Goal: Information Seeking & Learning: Check status

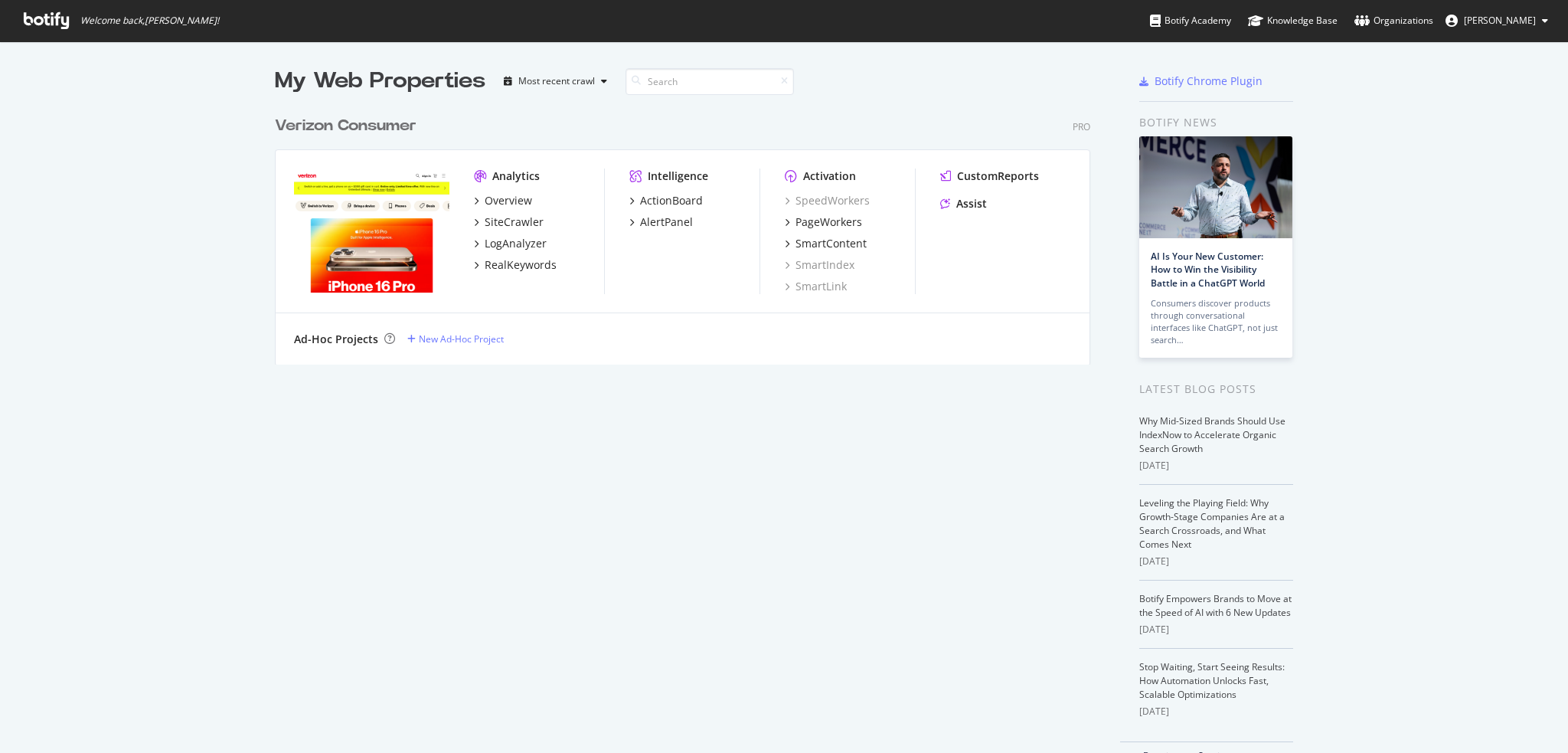
scroll to position [742, 1545]
click at [509, 223] on div "SiteCrawler" at bounding box center [514, 223] width 59 height 15
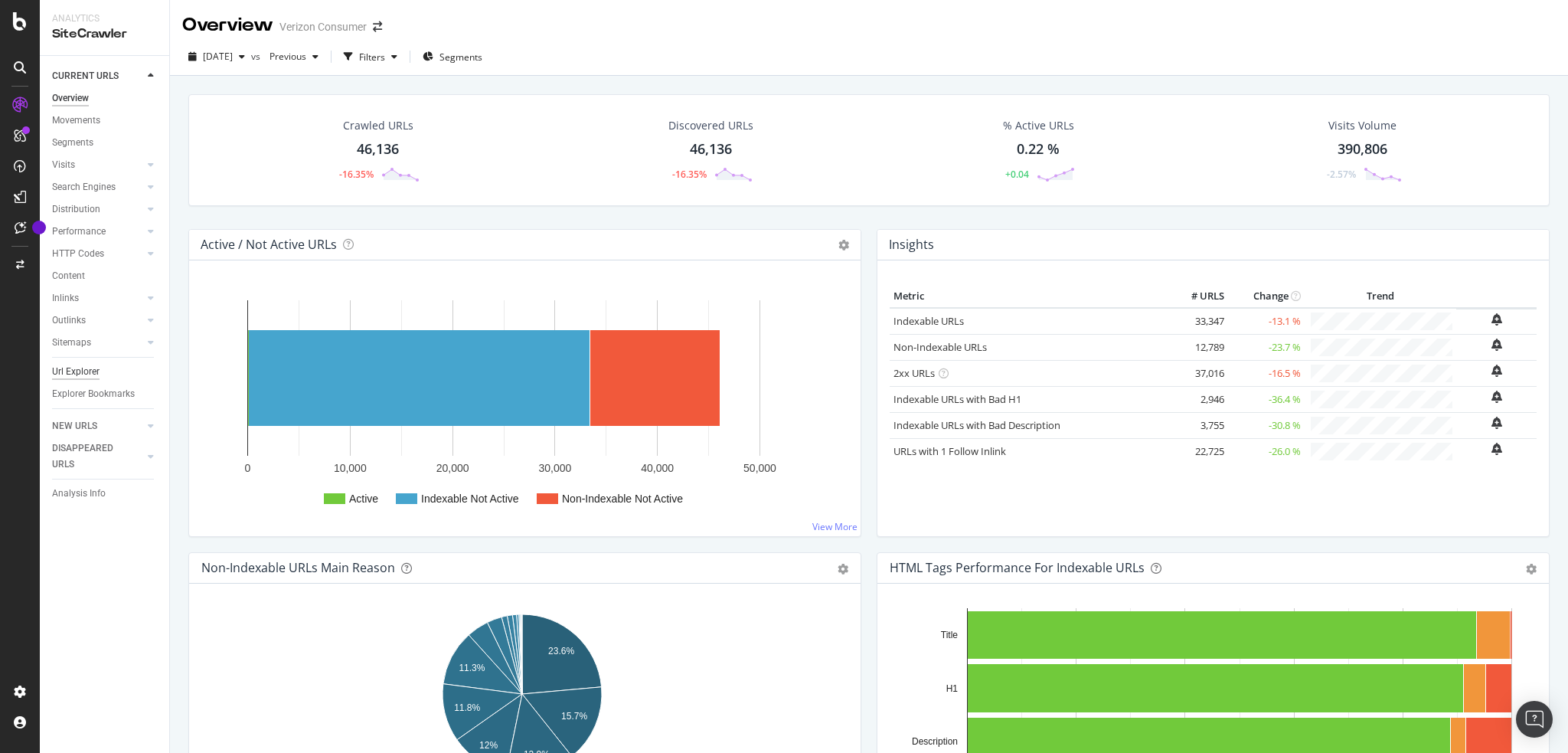
click at [95, 376] on div "Url Explorer" at bounding box center [75, 372] width 48 height 16
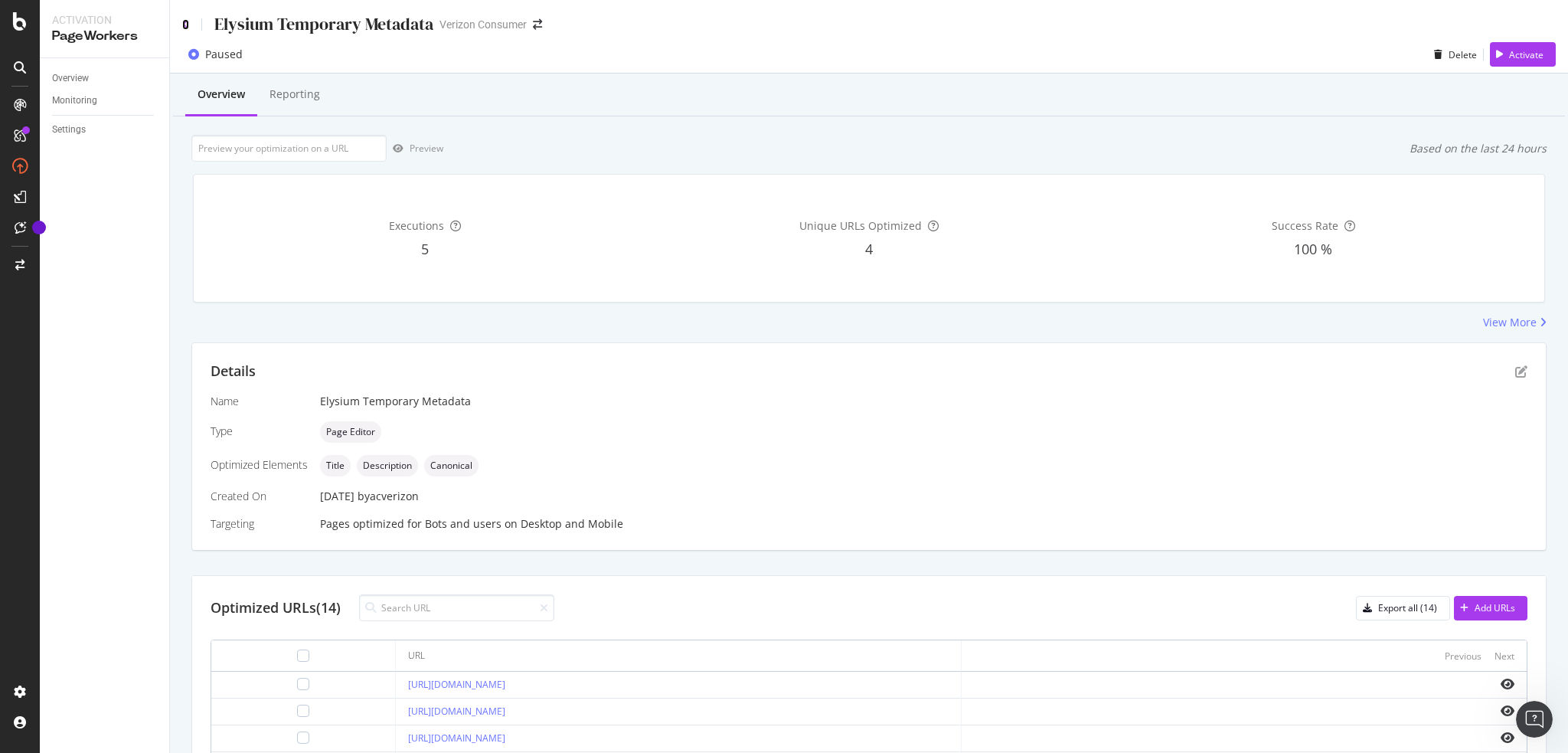
click at [187, 28] on icon at bounding box center [185, 23] width 7 height 10
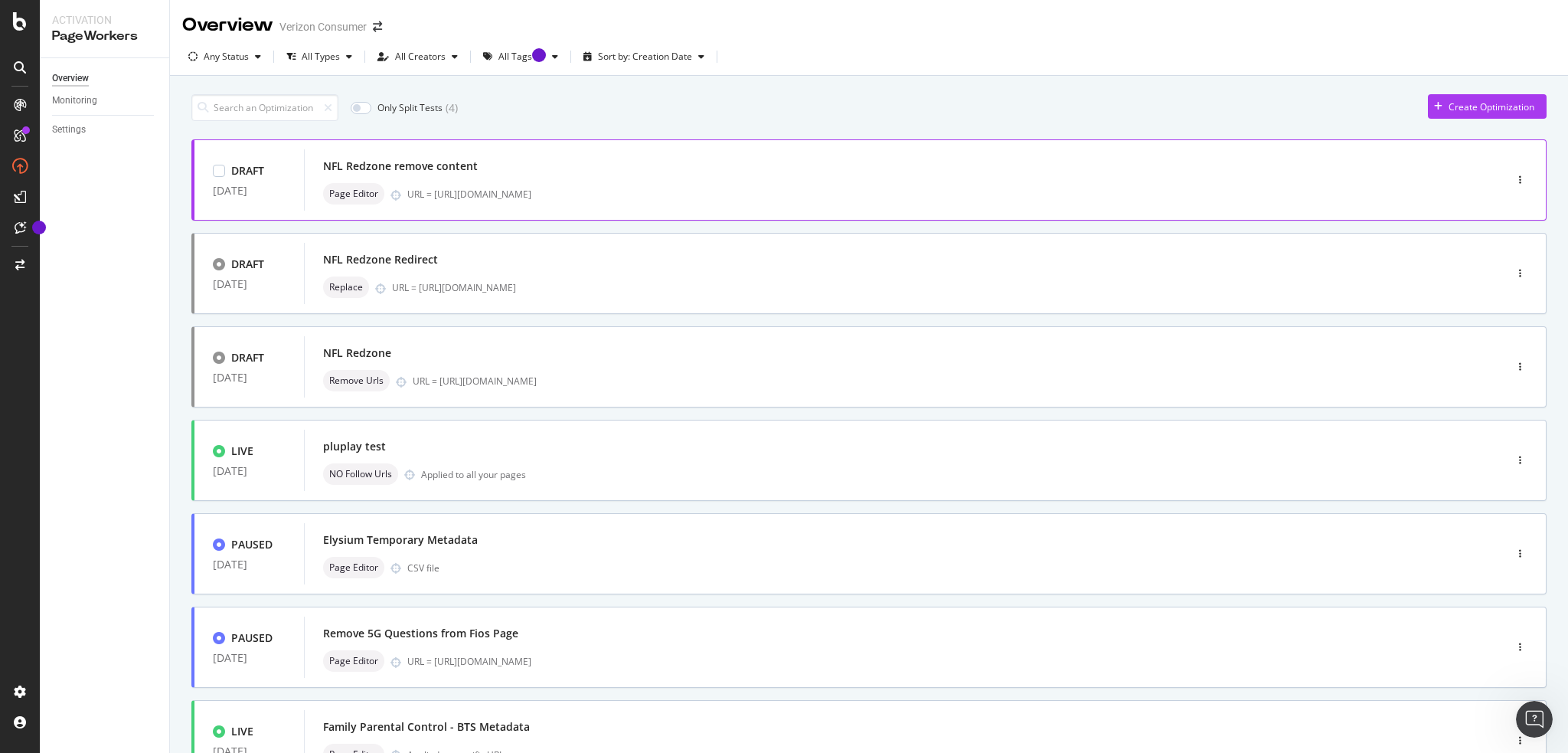
click at [456, 161] on div "NFL Redzone remove content" at bounding box center [400, 166] width 155 height 15
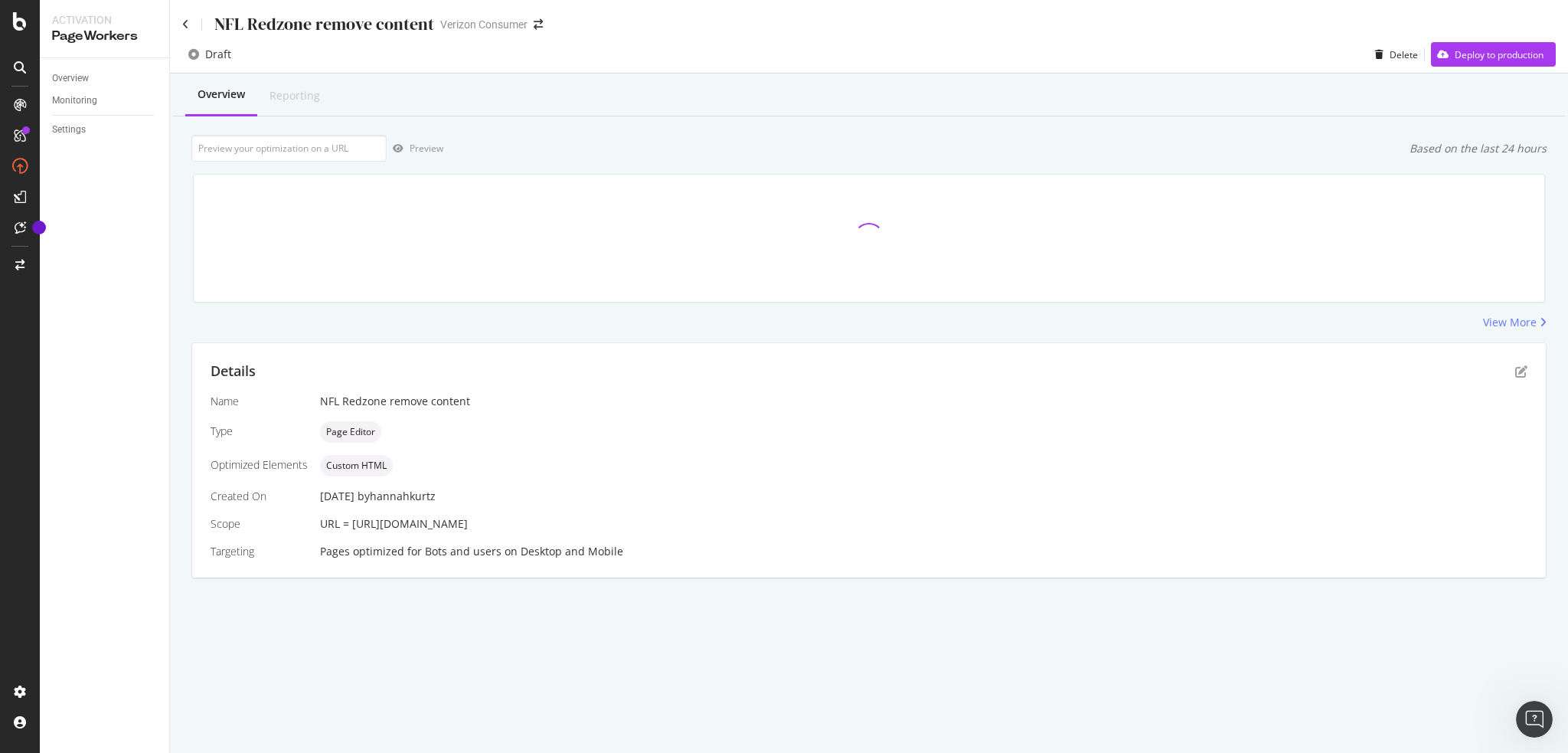
click at [190, 30] on div "NFL Redzone remove content" at bounding box center [308, 23] width 252 height 23
click at [187, 23] on icon at bounding box center [185, 23] width 7 height 10
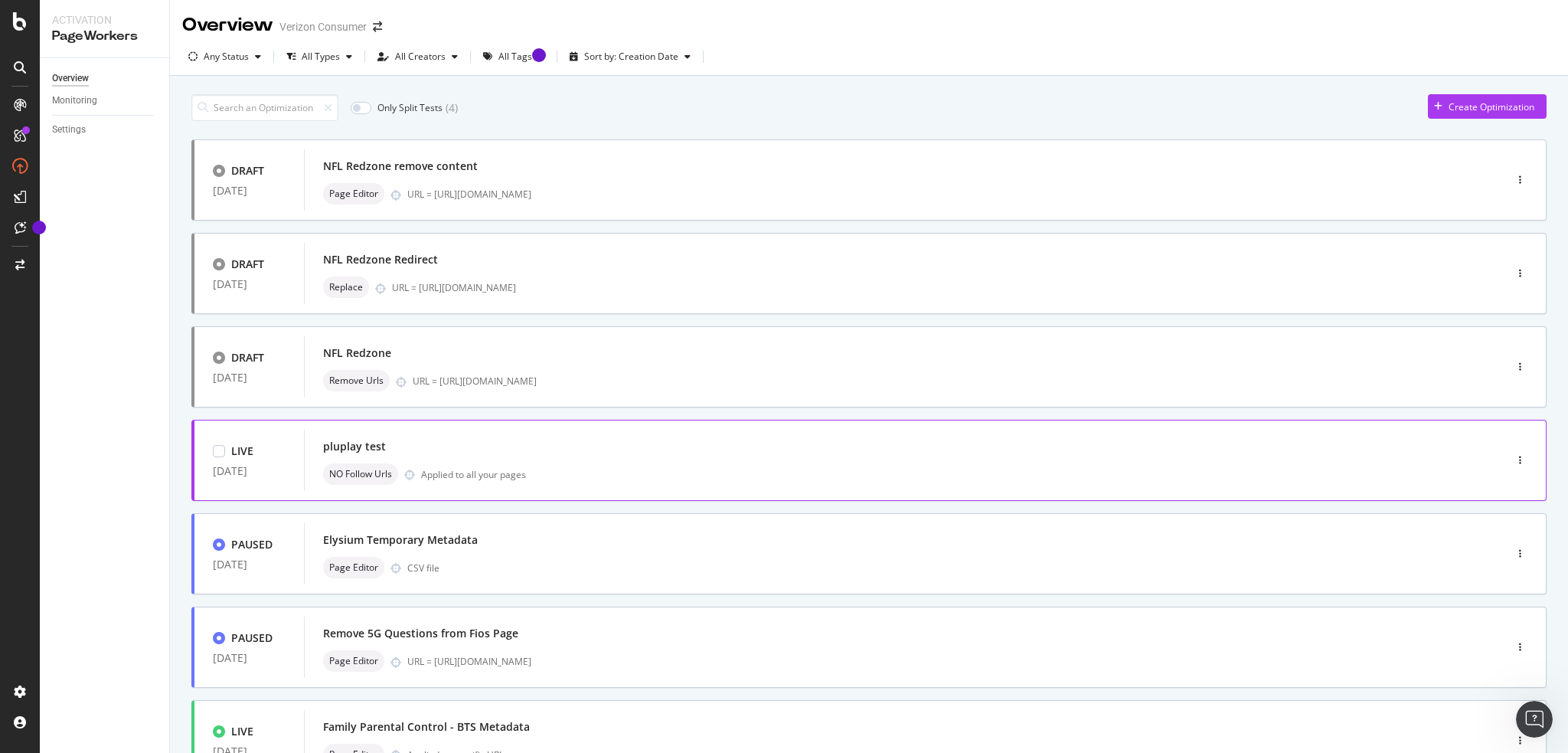
click at [498, 453] on div "pluplay test" at bounding box center [881, 446] width 1117 height 22
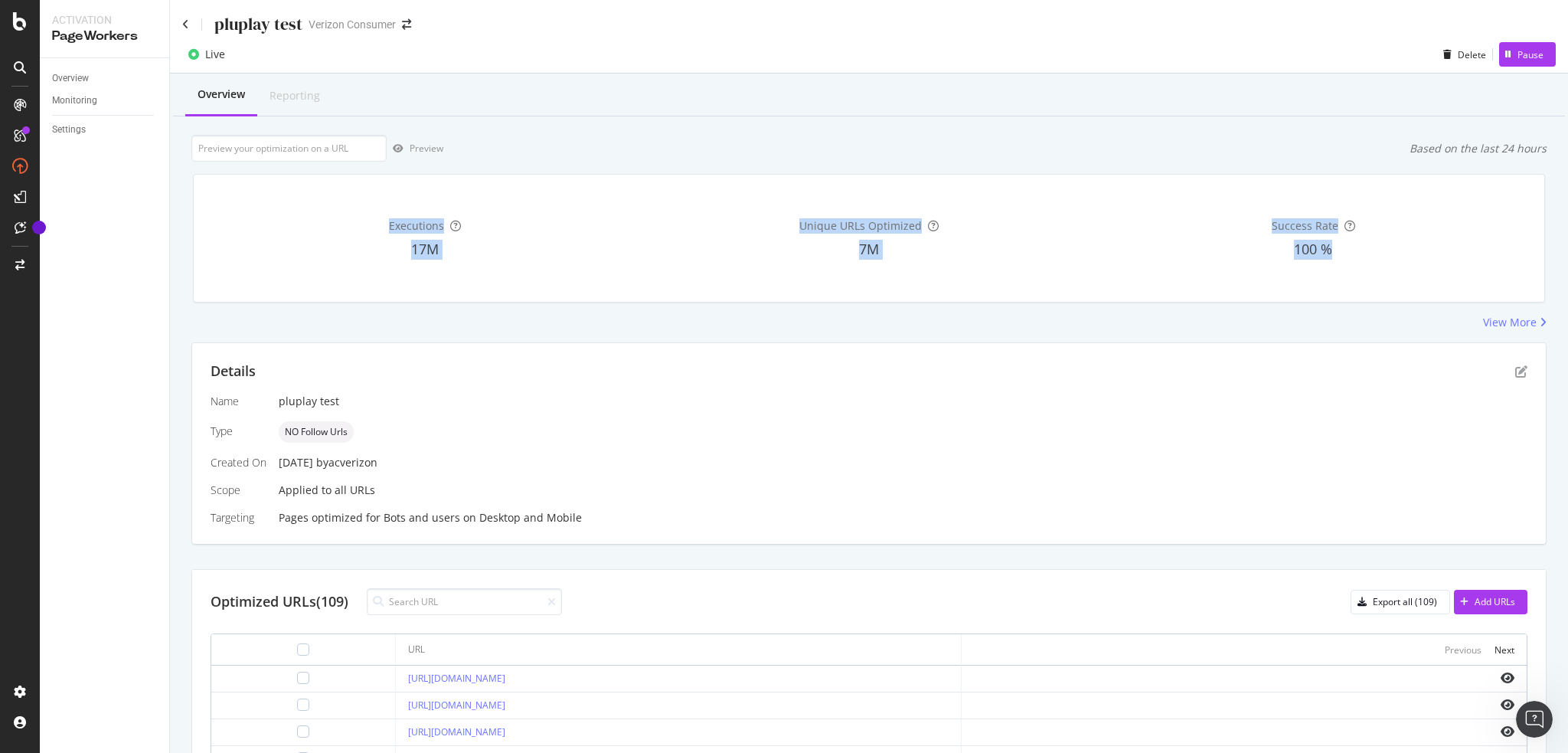
drag, startPoint x: 384, startPoint y: 220, endPoint x: 1351, endPoint y: 244, distance: 967.3
click at [1351, 244] on div "Executions 17M Unique URLs Optimized 7M Success Rate 100 %" at bounding box center [870, 238] width 1327 height 102
click at [1024, 302] on div "Executions 17M Unique URLs Optimized 7M Success Rate 100 %" at bounding box center [869, 238] width 1371 height 153
click at [656, 187] on div "Unique URLs Optimized 7M" at bounding box center [869, 238] width 438 height 102
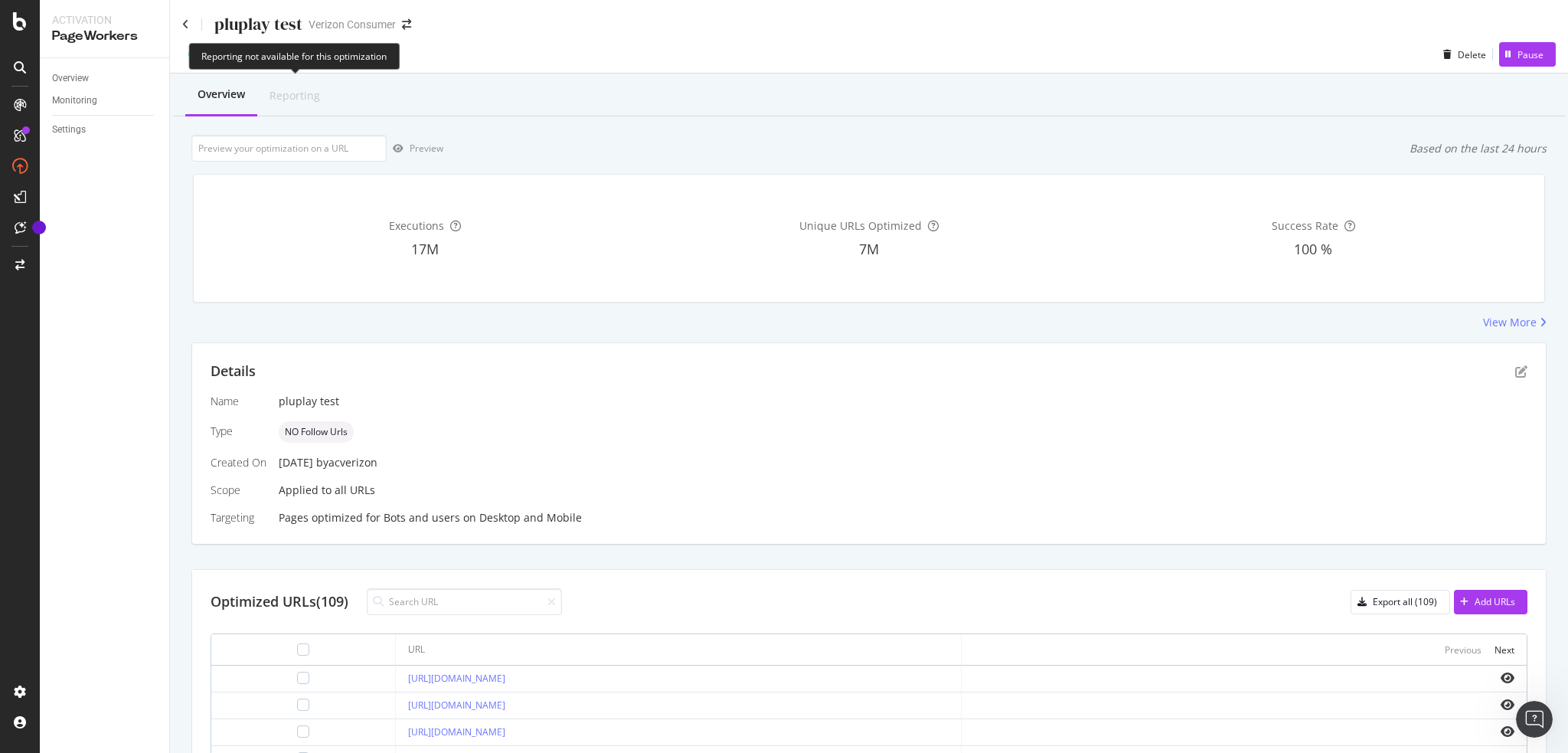
click at [291, 95] on div "Reporting" at bounding box center [295, 96] width 51 height 15
click at [349, 86] on div "Overview Reporting" at bounding box center [869, 96] width 1393 height 41
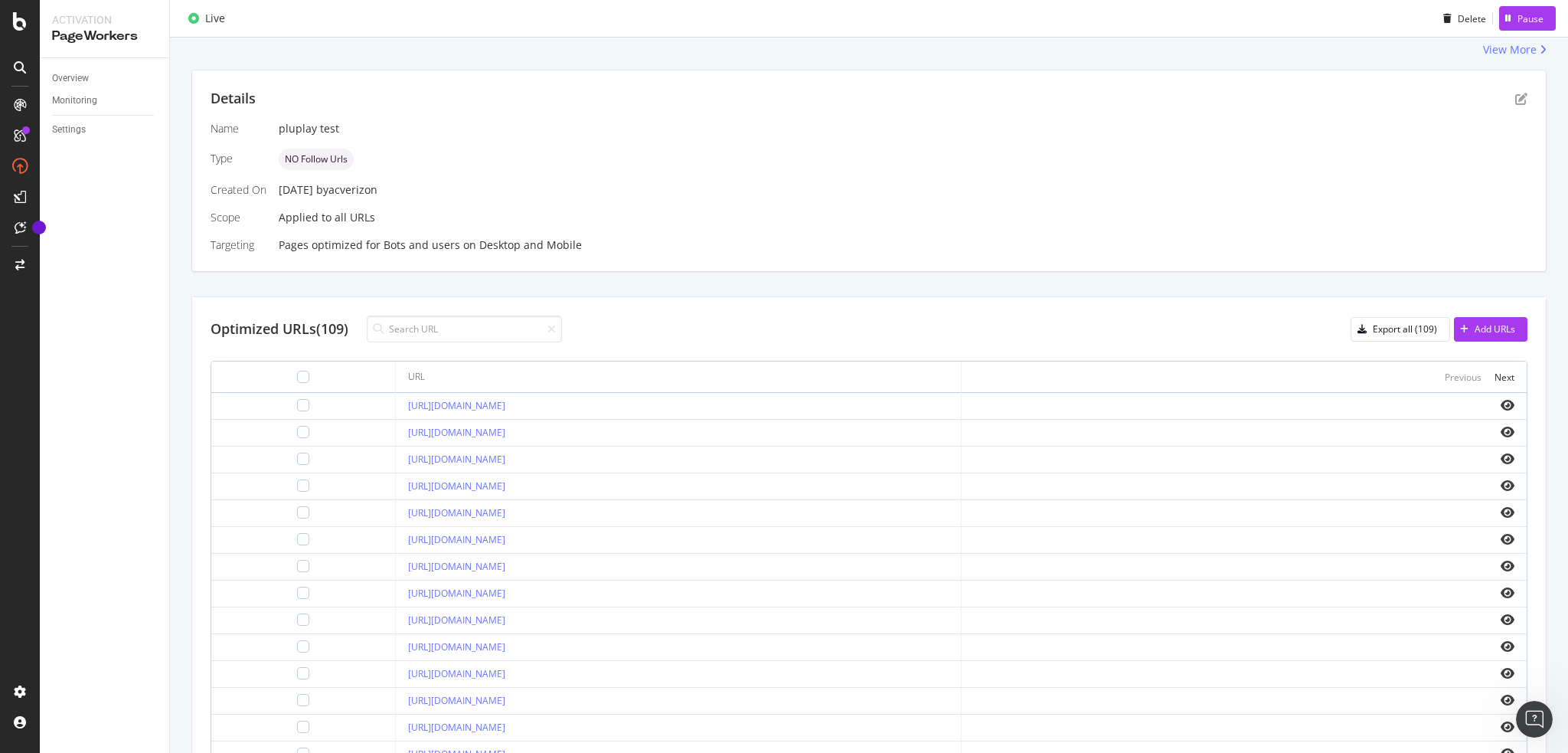
scroll to position [127, 0]
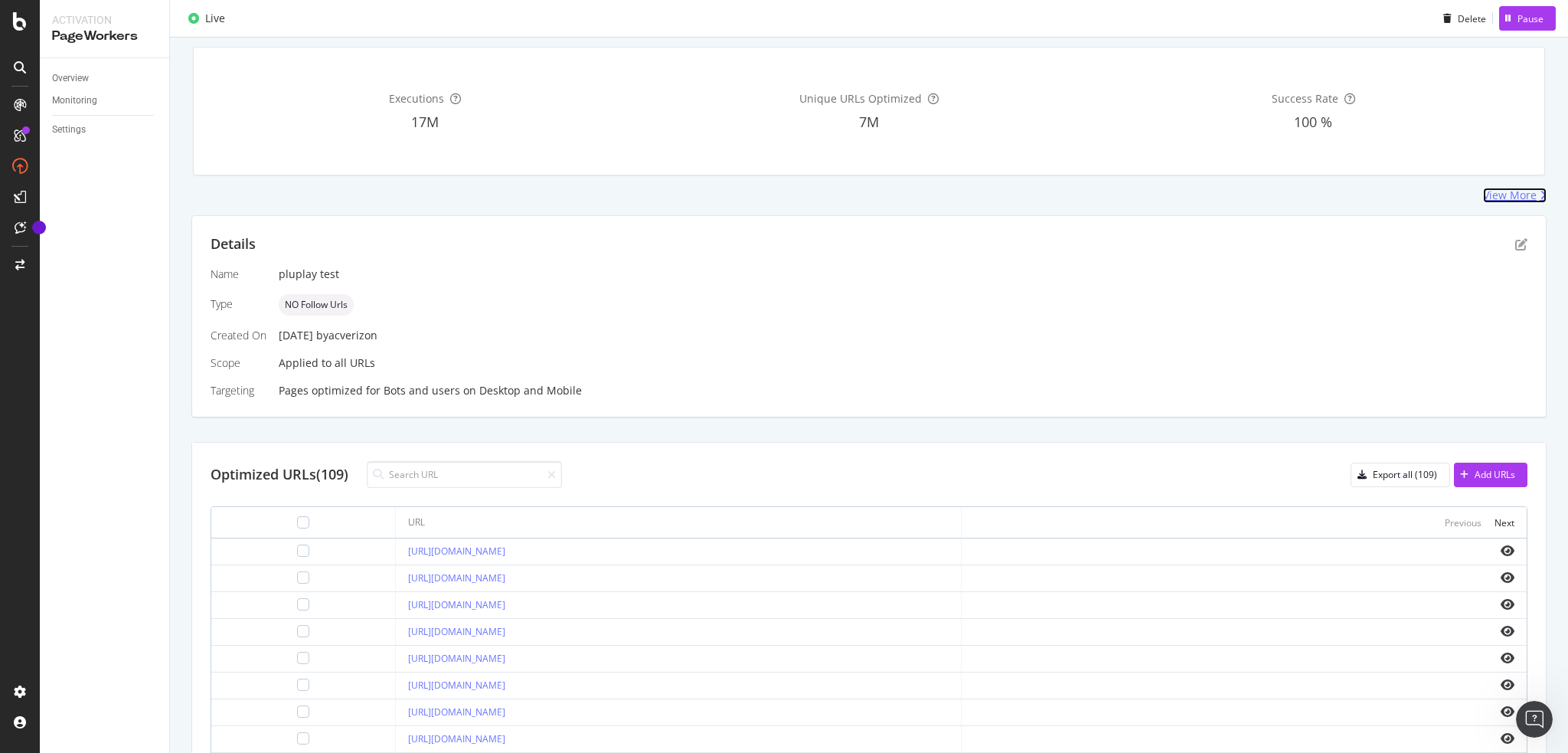
click at [1496, 194] on div "View More" at bounding box center [1510, 195] width 53 height 15
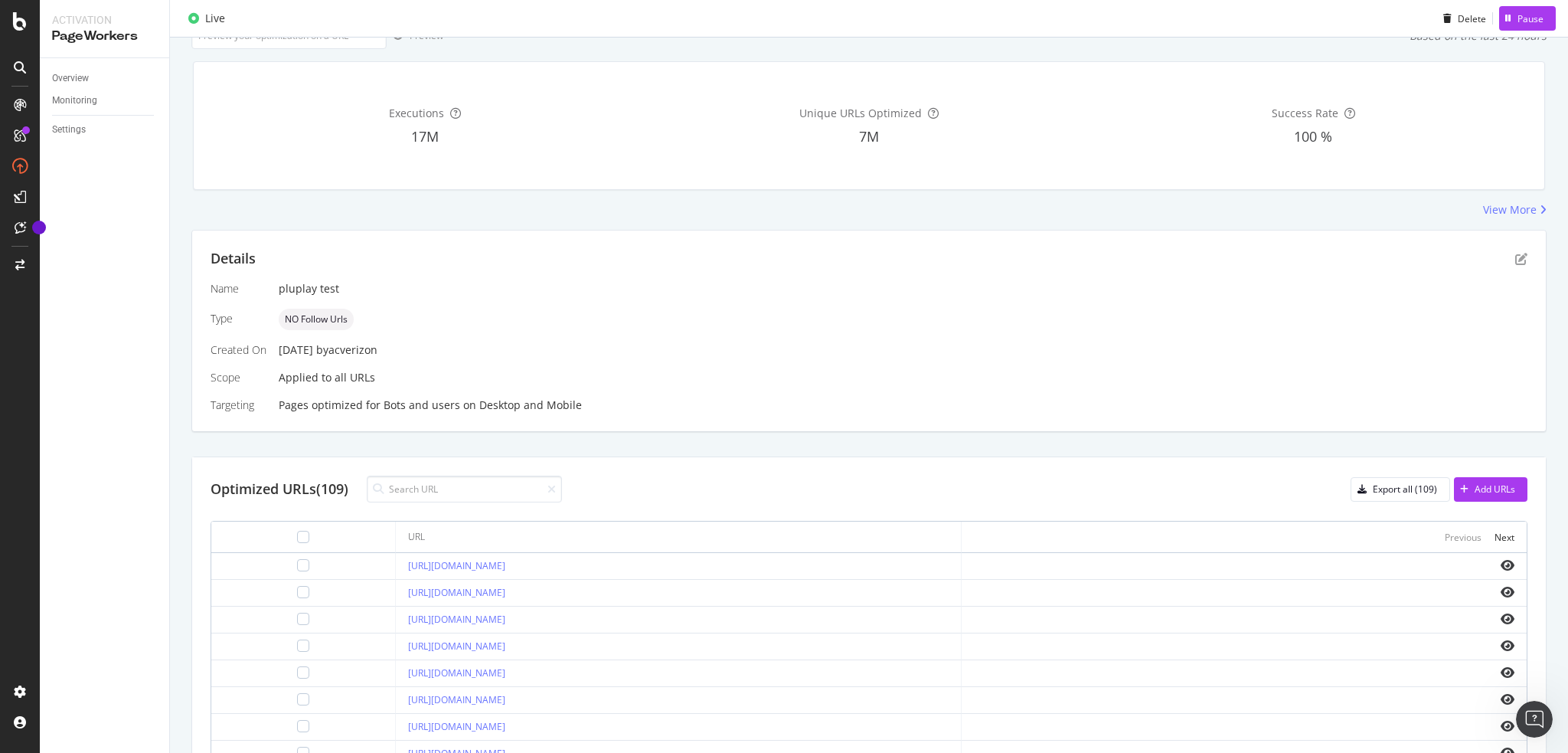
scroll to position [255, 0]
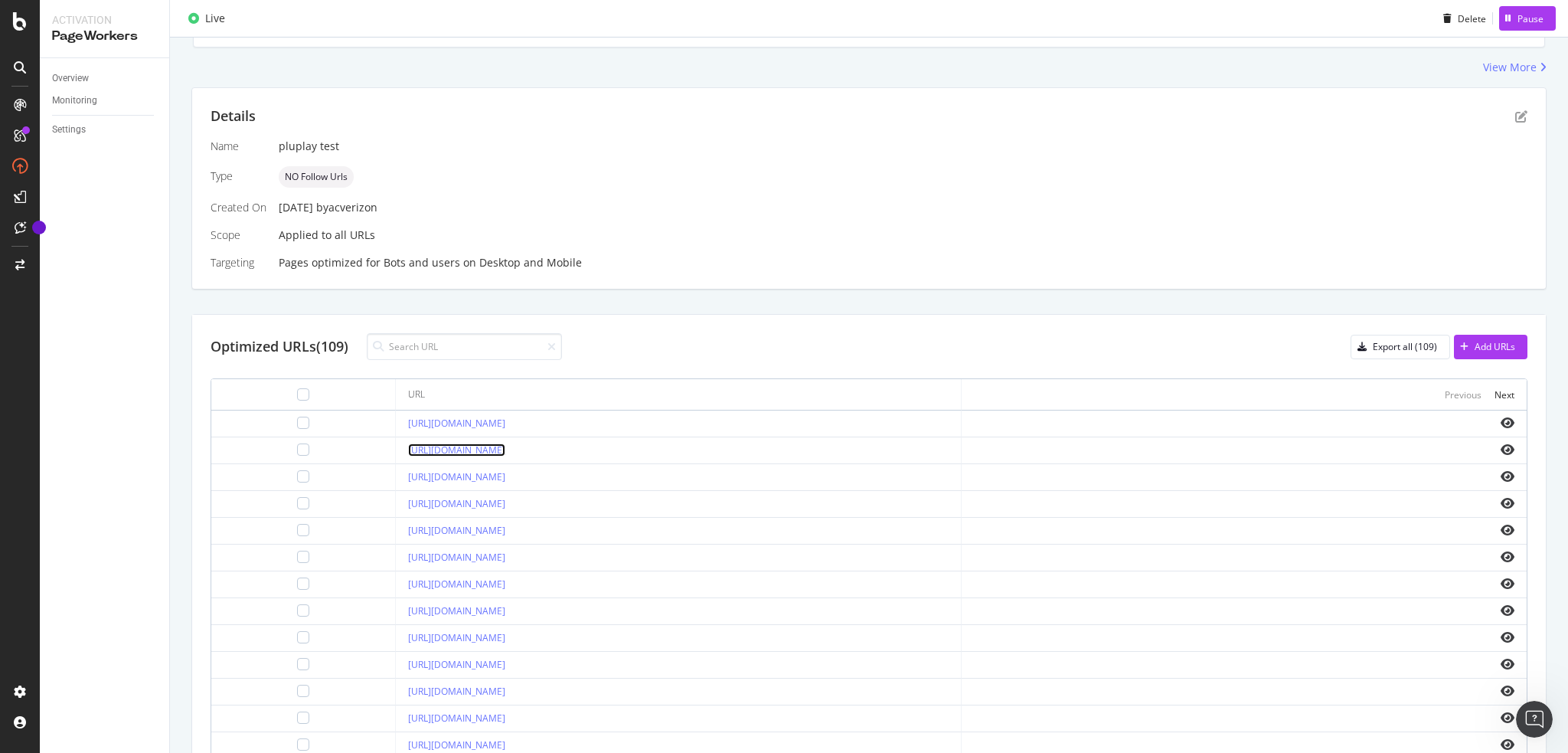
click at [495, 448] on link "[URL][DOMAIN_NAME]" at bounding box center [457, 451] width 98 height 13
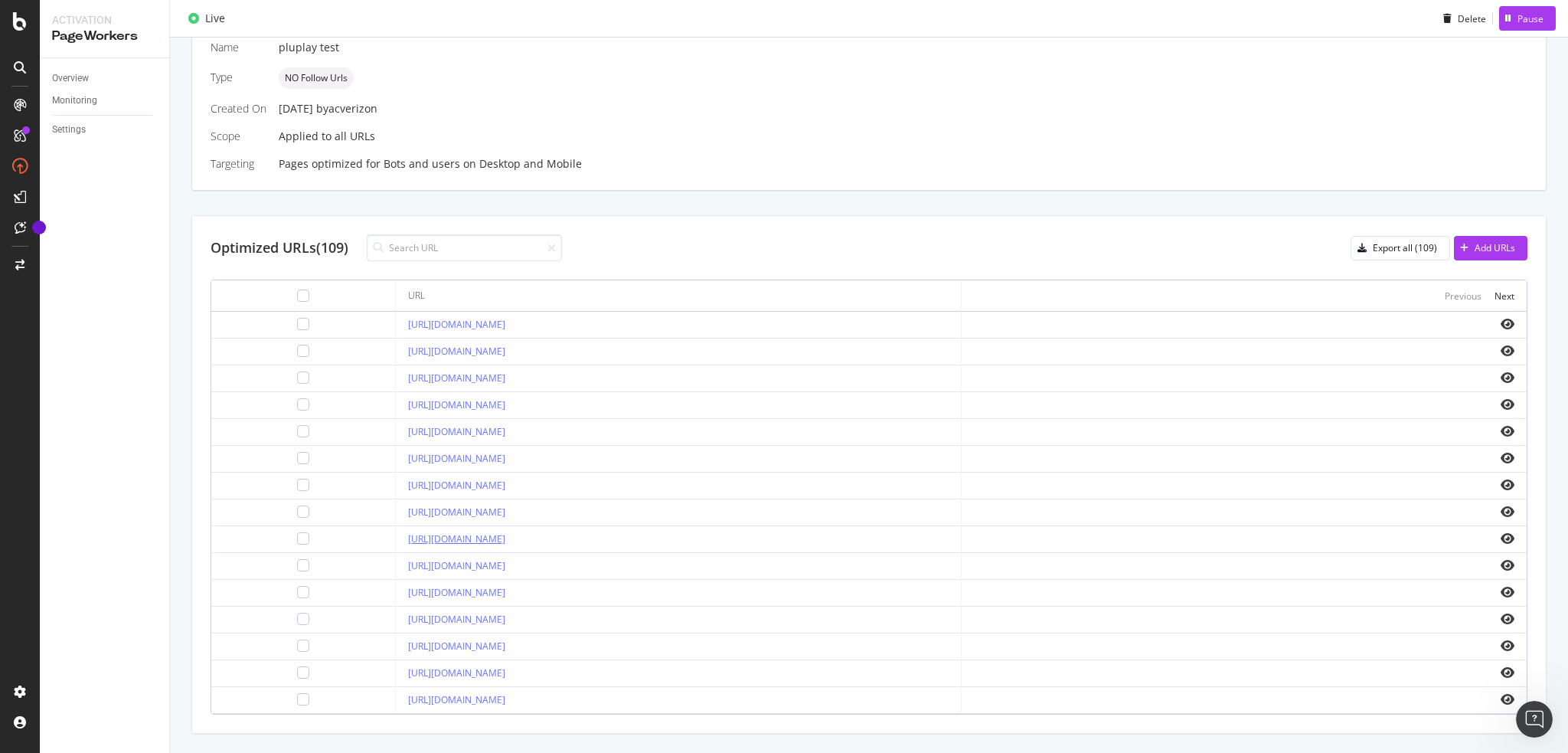
scroll to position [384, 0]
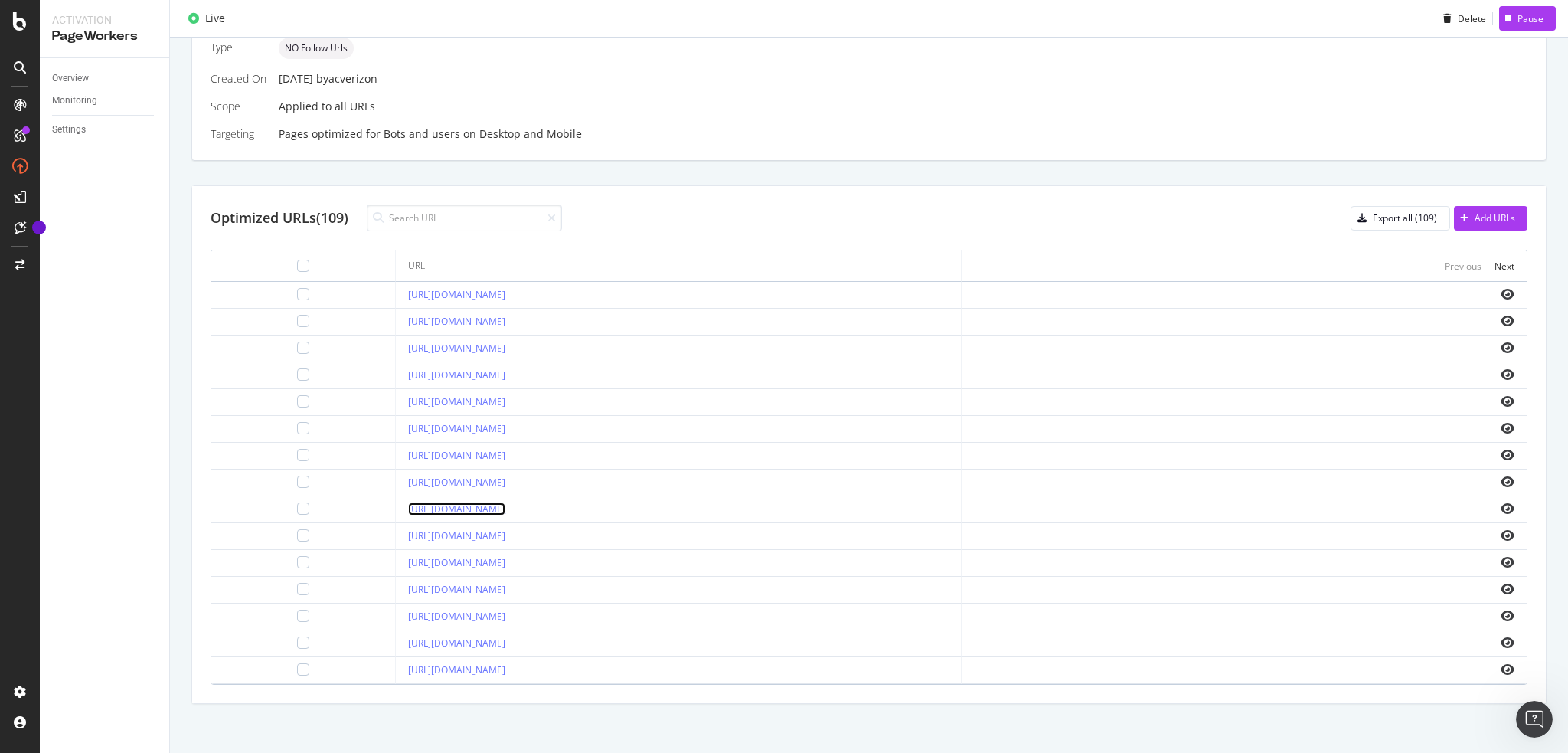
click at [506, 506] on link "[URL][DOMAIN_NAME]" at bounding box center [457, 509] width 98 height 13
